Goal: Task Accomplishment & Management: Use online tool/utility

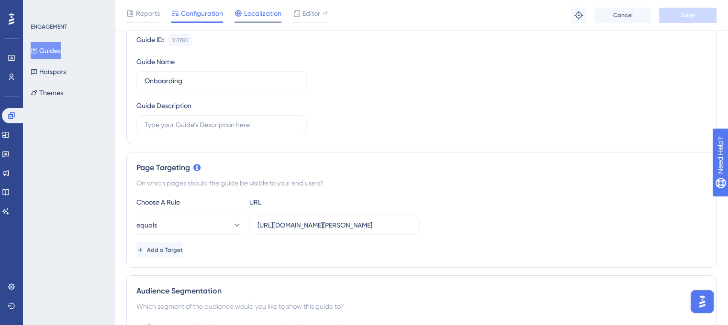
click at [264, 17] on span "Localization" at bounding box center [262, 13] width 37 height 11
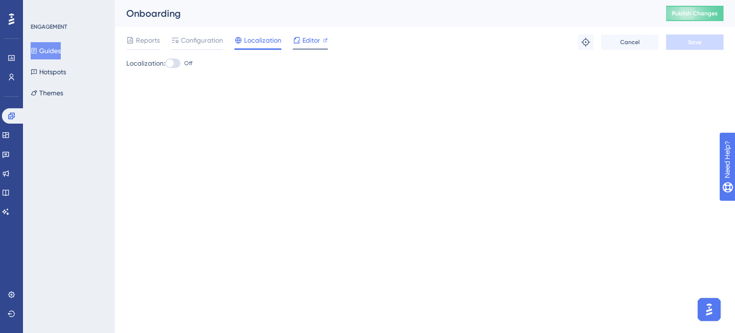
click at [306, 39] on span "Editor" at bounding box center [312, 39] width 18 height 11
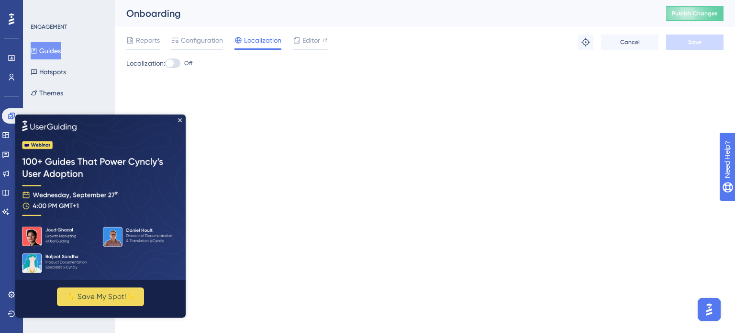
click at [174, 119] on img at bounding box center [100, 196] width 170 height 165
click at [180, 121] on icon "Close Preview" at bounding box center [180, 120] width 4 height 4
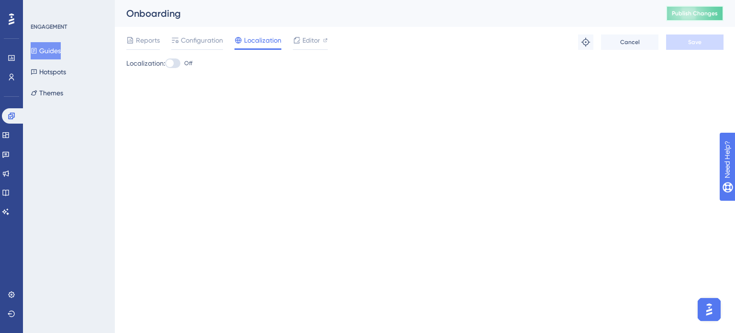
click at [681, 12] on button "Publish Changes" at bounding box center [694, 13] width 57 height 15
